Goal: Information Seeking & Learning: Learn about a topic

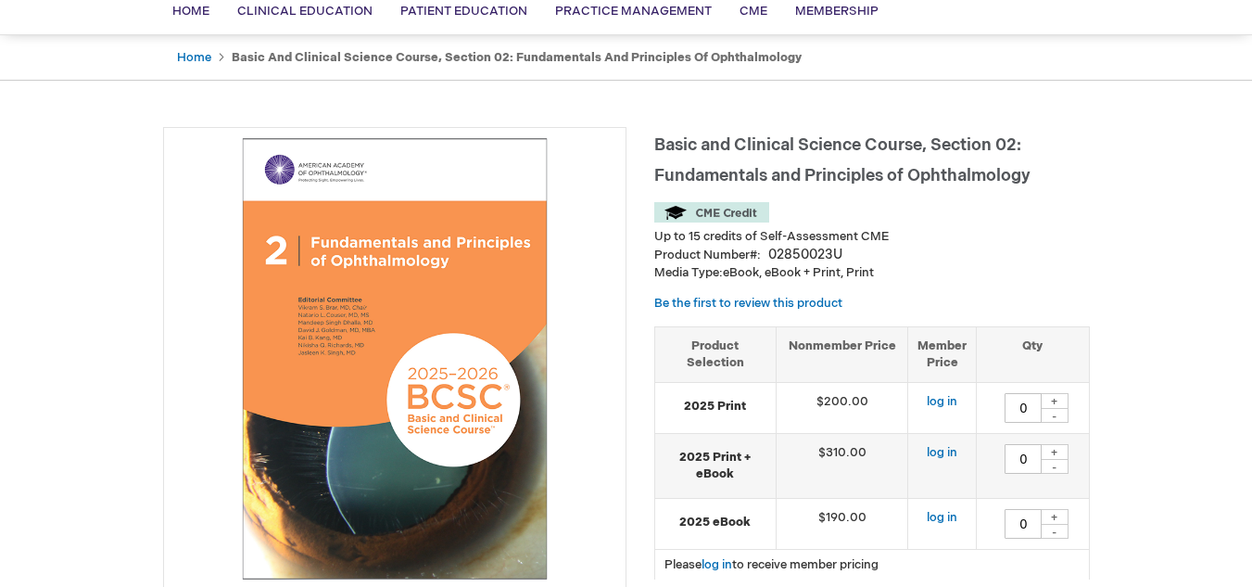
scroll to position [150, 0]
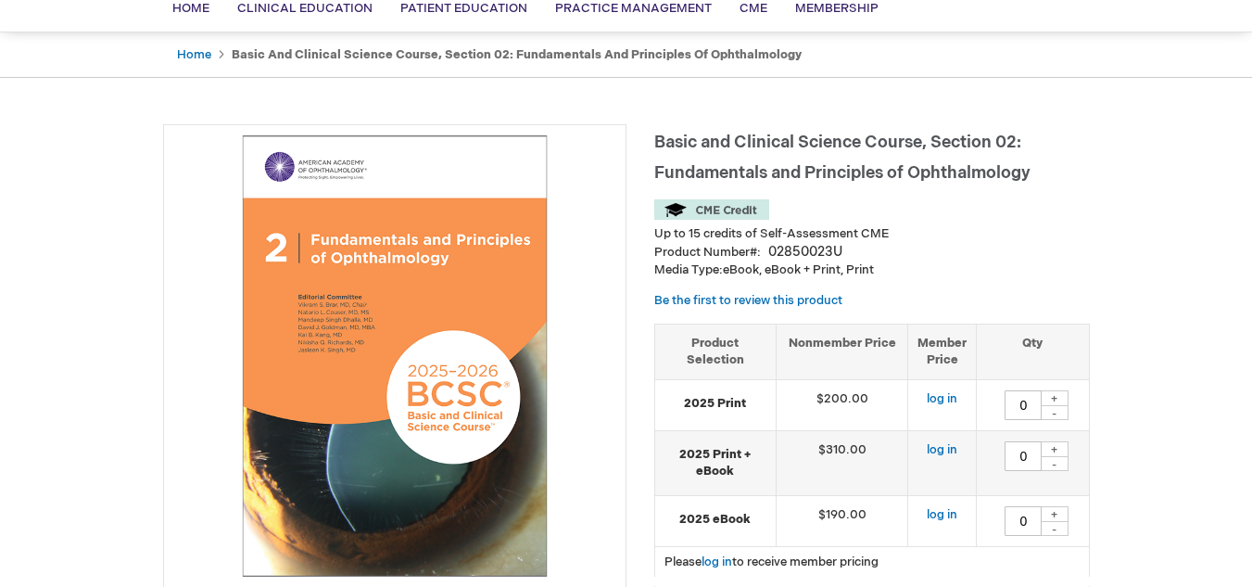
click at [765, 178] on span "Basic and Clinical Science Course, Section 02: Fundamentals and Principles of O…" at bounding box center [842, 158] width 376 height 50
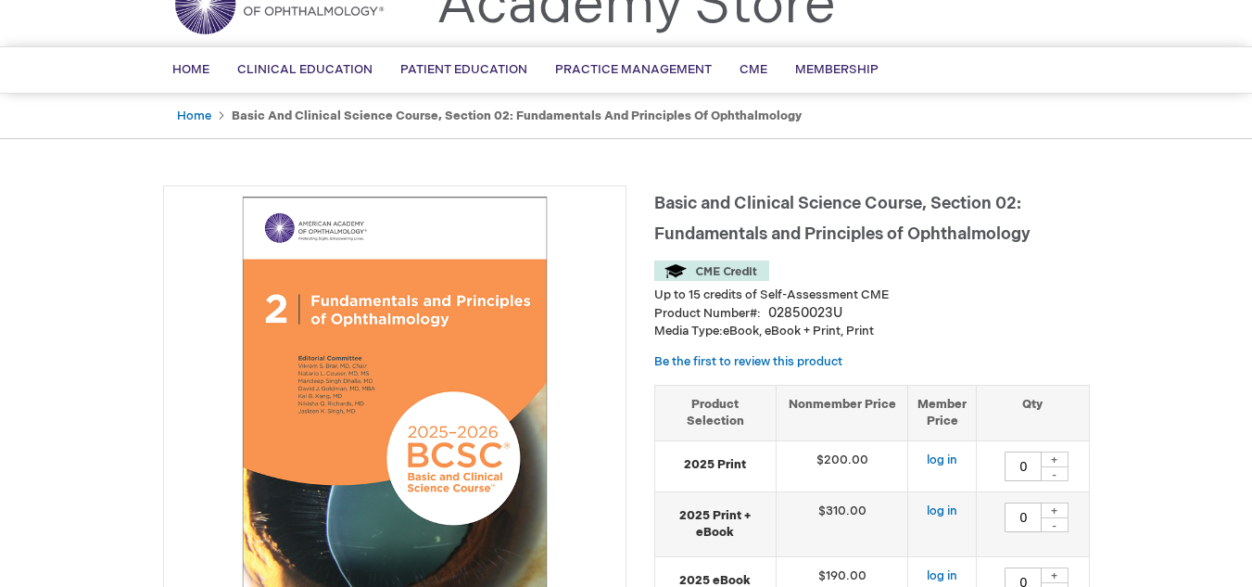
scroll to position [88, 0]
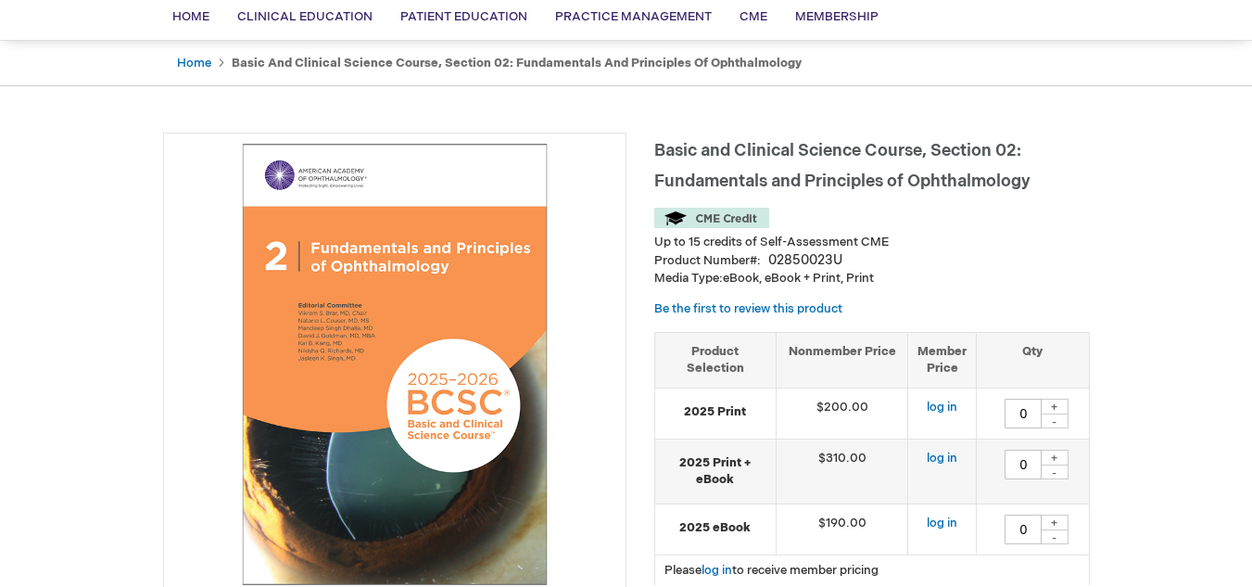
scroll to position [141, 0]
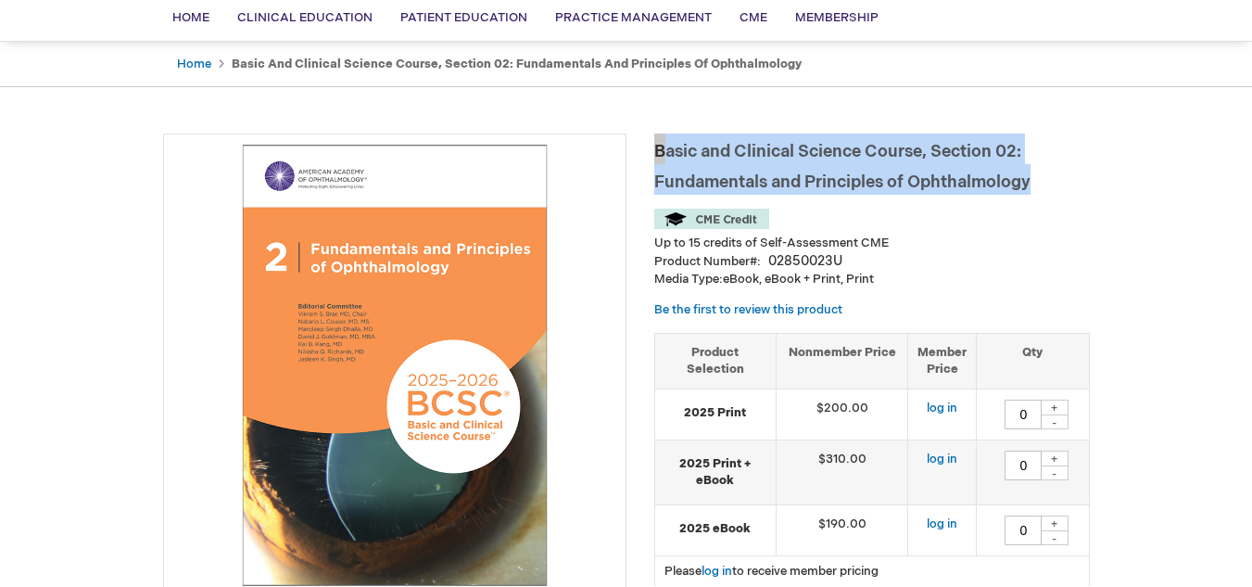
drag, startPoint x: 654, startPoint y: 146, endPoint x: 1057, endPoint y: 182, distance: 404.8
click at [1057, 182] on h1 "Basic and Clinical Science Course, Section 02: Fundamentals and Principles of O…" at bounding box center [872, 163] width 436 height 61
copy span "Basic and Clinical Science Course, Section 02: Fundamentals and Principles of O…"
